Goal: Task Accomplishment & Management: Manage account settings

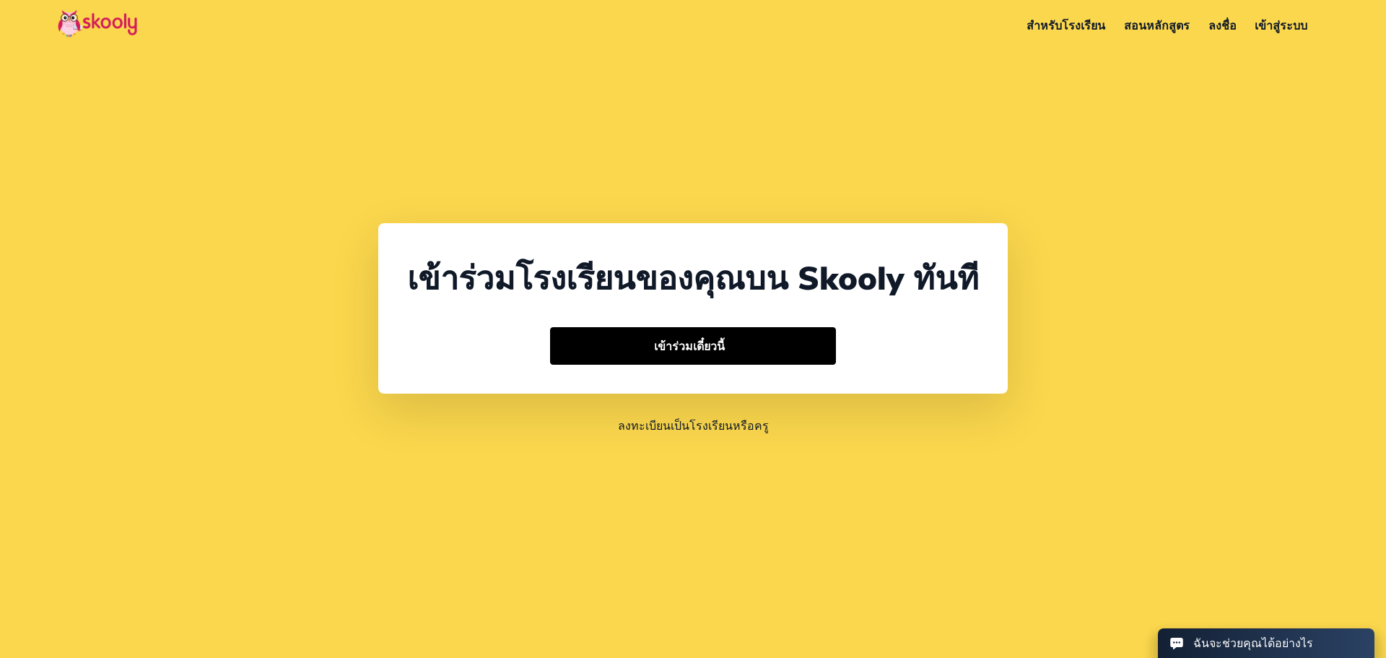
select select "66"
select select "[GEOGRAPHIC_DATA]"
select select "[GEOGRAPHIC_DATA]/[GEOGRAPHIC_DATA]"
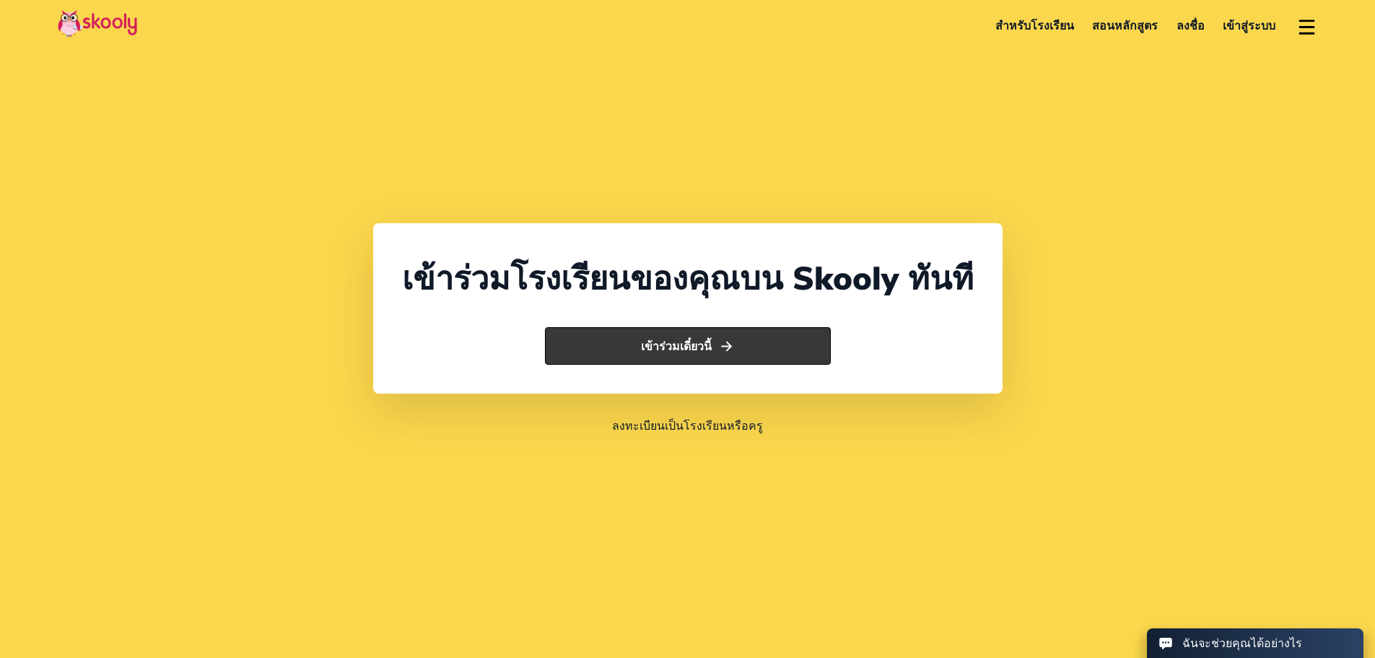
click at [682, 336] on button "เข้าร่วมเดี๋ยวนี้" at bounding box center [688, 346] width 286 height 38
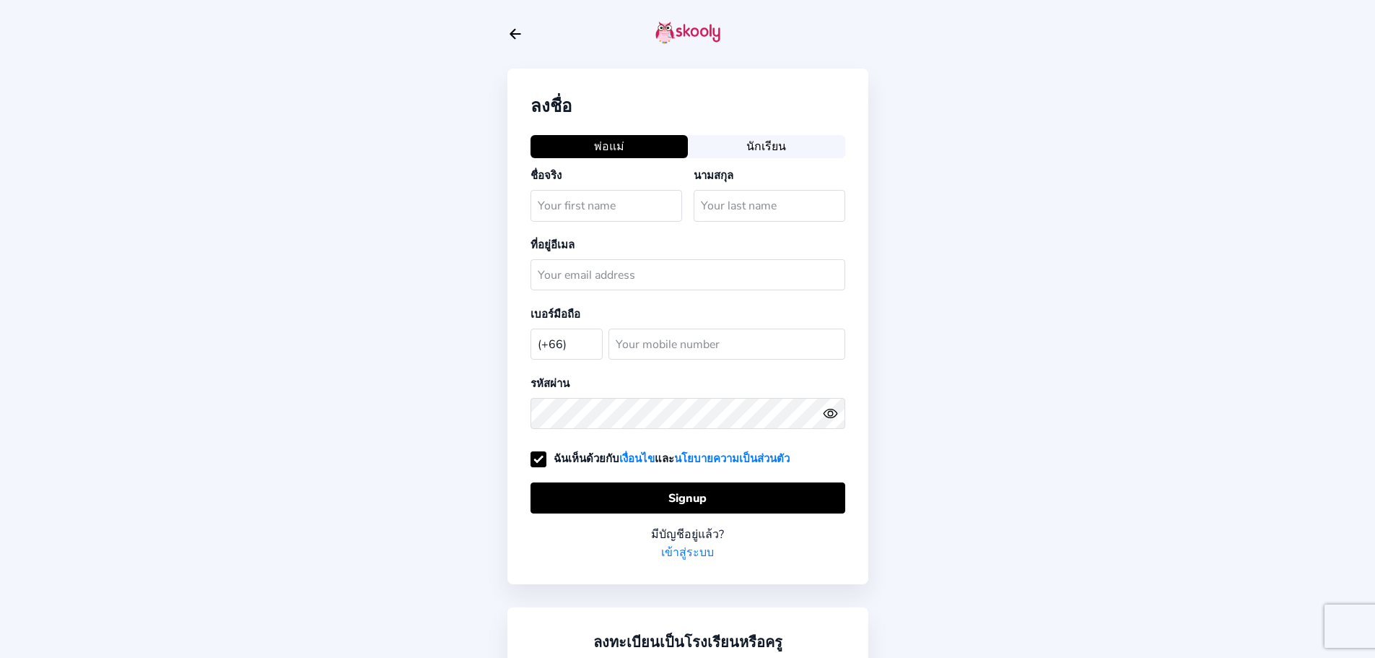
select select "TH"
click at [684, 543] on link "เข้าสู่ระบบ" at bounding box center [687, 552] width 53 height 18
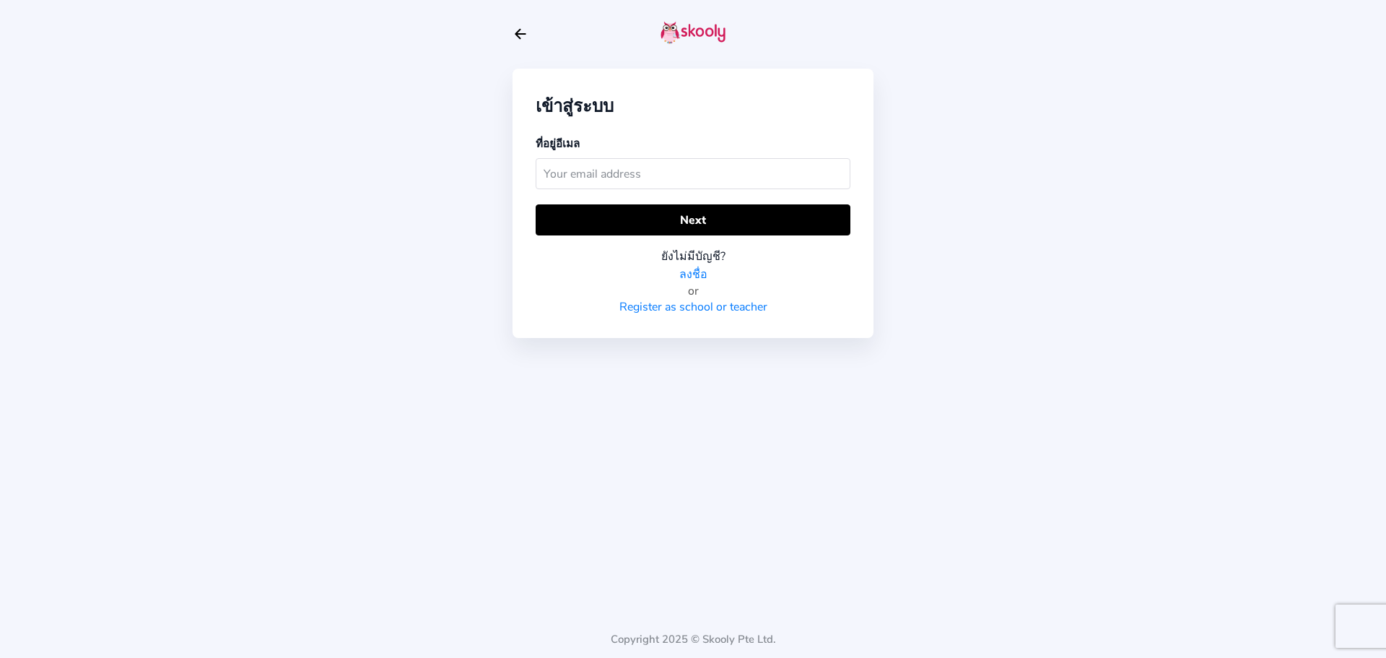
click at [626, 167] on input "text" at bounding box center [693, 173] width 315 height 31
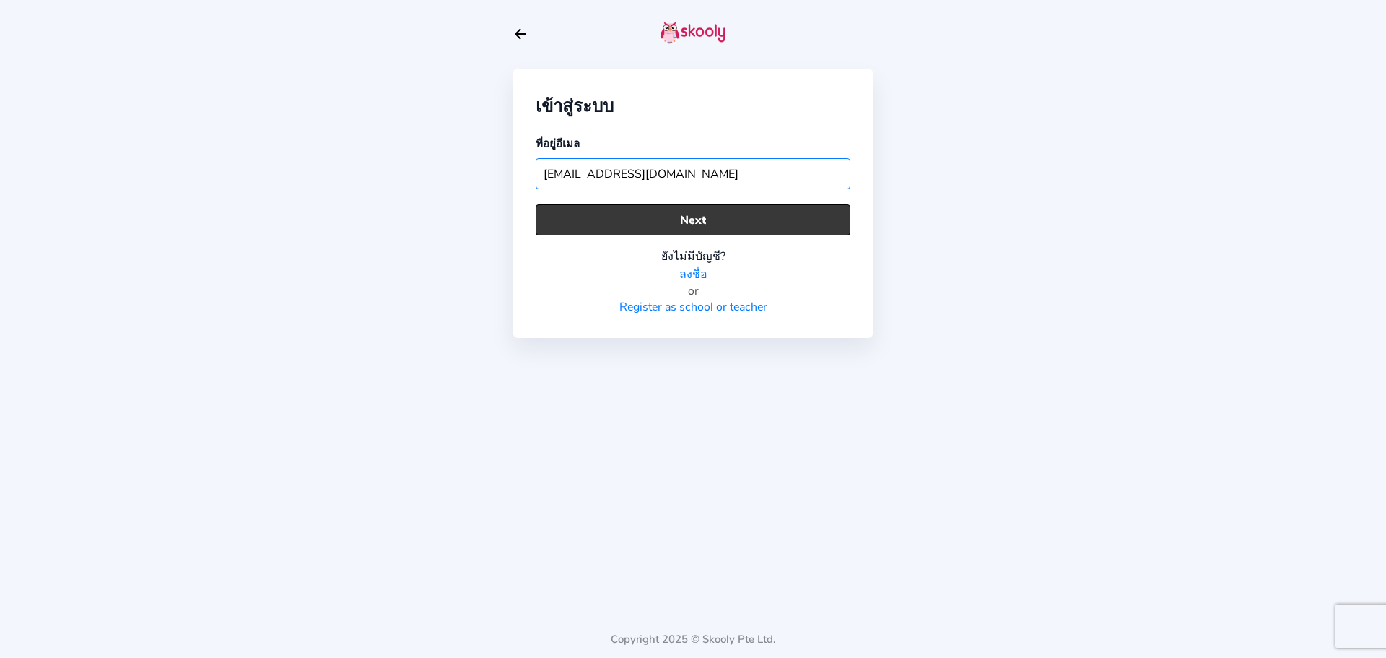
type input "socth.skooly@gmail.com"
click at [670, 214] on button "Next" at bounding box center [693, 219] width 315 height 31
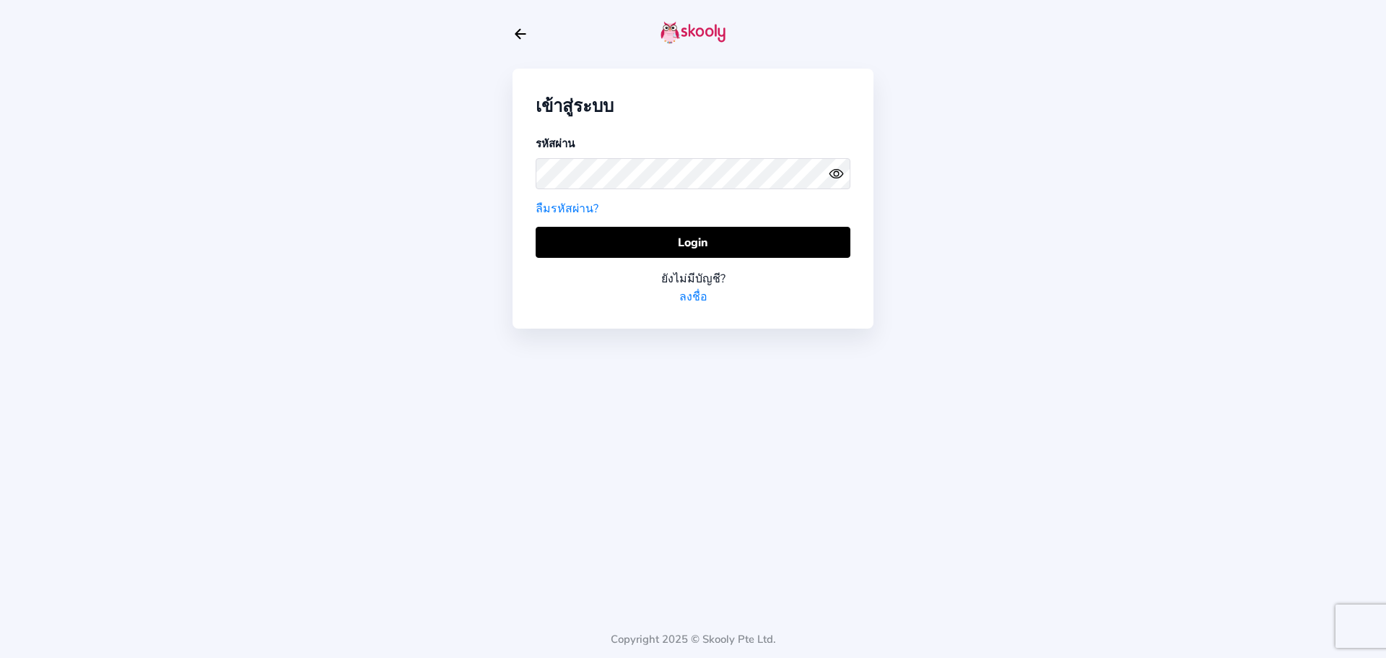
click at [833, 166] on icon "Eye" at bounding box center [836, 173] width 15 height 15
click at [525, 175] on div "เข้าสู่ระบบ รหัสผ่าน ลืมรหัสผ่าน? Login ยังไม่มีบัญชี? ลงชื่อ" at bounding box center [693, 199] width 361 height 260
click at [618, 241] on button "Login" at bounding box center [693, 242] width 315 height 31
